Goal: Task Accomplishment & Management: Manage account settings

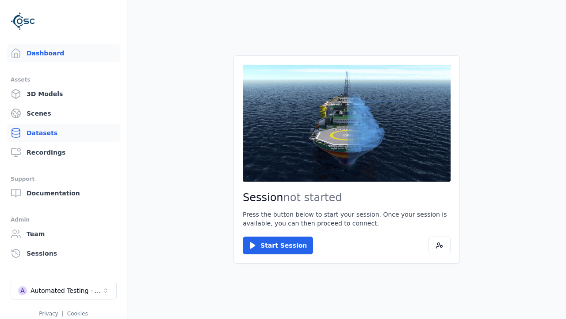
click at [63, 133] on link "Datasets" at bounding box center [63, 133] width 113 height 18
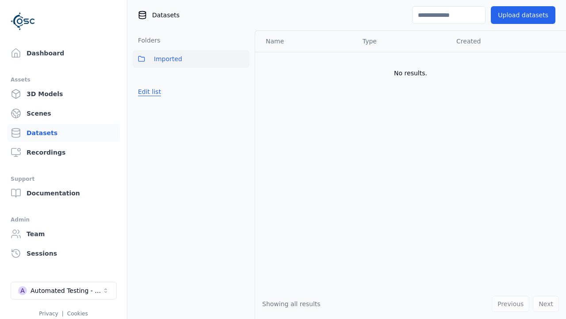
click at [148, 92] on button "Edit list" at bounding box center [150, 92] width 34 height 16
click at [155, 100] on button "Edit list" at bounding box center [150, 92] width 34 height 16
click at [63, 133] on link "Datasets" at bounding box center [63, 133] width 113 height 18
click at [148, 92] on button "Edit list" at bounding box center [150, 92] width 34 height 16
click at [155, 92] on link "Create folder" at bounding box center [158, 91] width 41 height 9
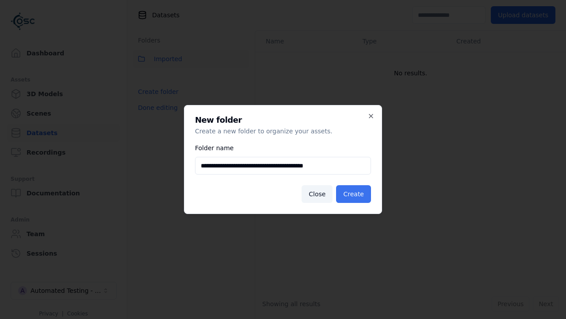
type input "**********"
click at [355, 194] on button "Create" at bounding box center [353, 194] width 35 height 18
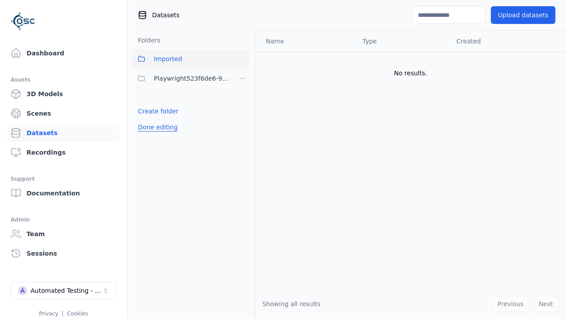
click at [155, 127] on button "Done editing" at bounding box center [158, 127] width 50 height 16
click at [148, 119] on button "Done editing" at bounding box center [158, 127] width 50 height 16
click at [242, 78] on html "Support Dashboard Assets 3D Models Scenes Datasets Recordings Support Documenta…" at bounding box center [283, 159] width 566 height 319
click at [283, 159] on html "Support Dashboard Assets 3D Models Scenes Datasets Recordings Support Documenta…" at bounding box center [283, 159] width 566 height 319
click at [155, 127] on button "Done editing" at bounding box center [158, 127] width 50 height 16
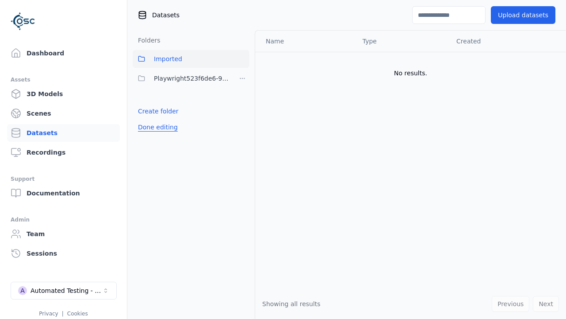
click at [148, 119] on button "Done editing" at bounding box center [158, 127] width 50 height 16
click at [242, 78] on html "Support Dashboard Assets 3D Models Scenes Datasets Recordings Support Documenta…" at bounding box center [283, 159] width 566 height 319
click at [242, 125] on div "Delete" at bounding box center [245, 125] width 59 height 14
